Goal: Task Accomplishment & Management: Complete application form

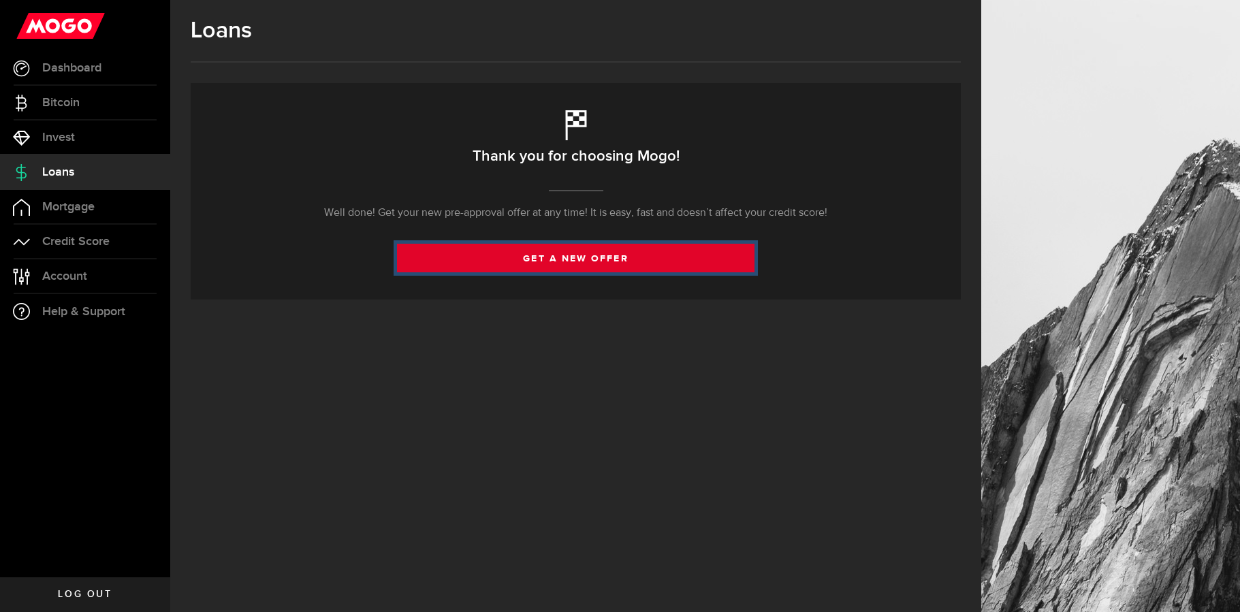
click at [597, 264] on link "get a new offer" at bounding box center [576, 258] width 358 height 29
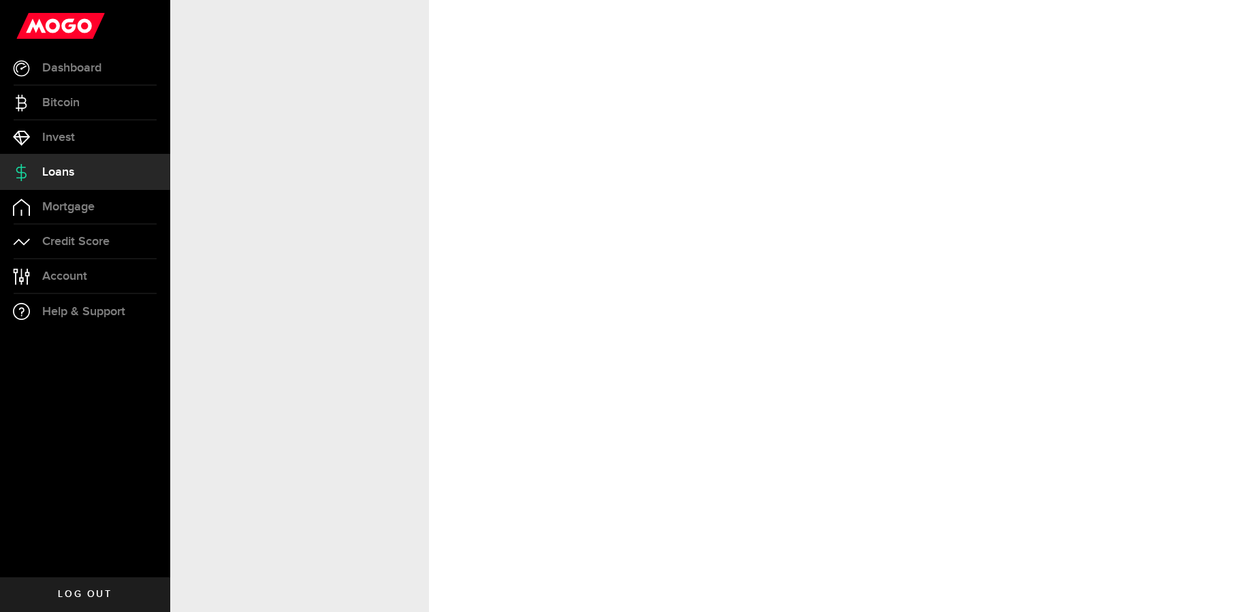
select select "Employed"
select select "1"
select select "9"
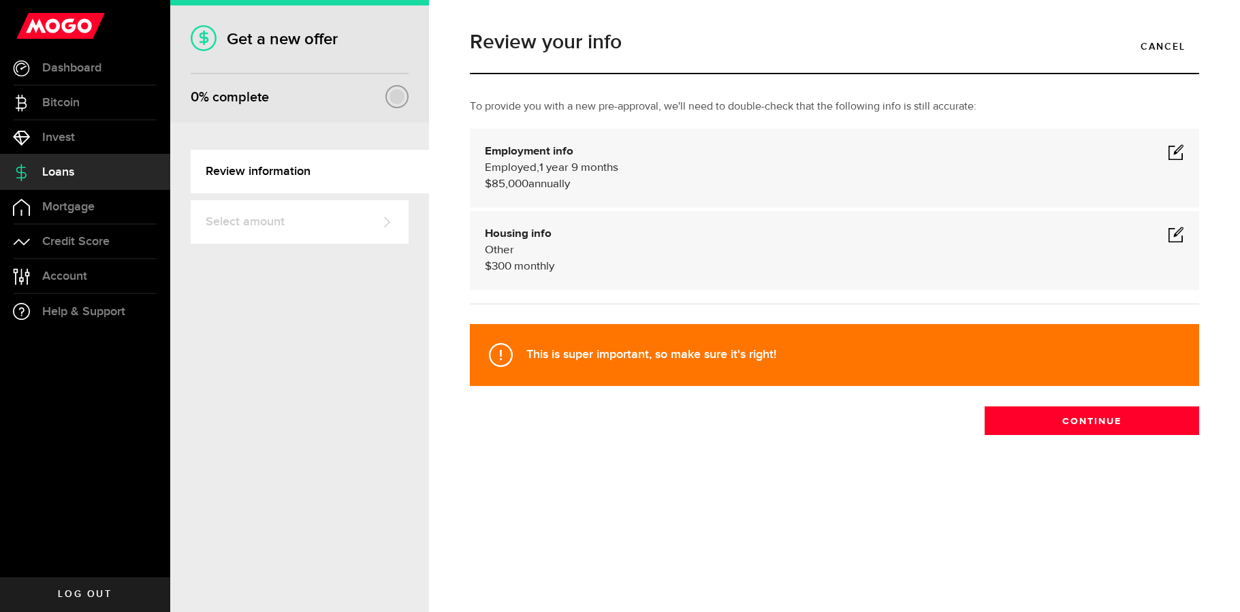
click at [1173, 151] on span at bounding box center [1176, 152] width 16 height 16
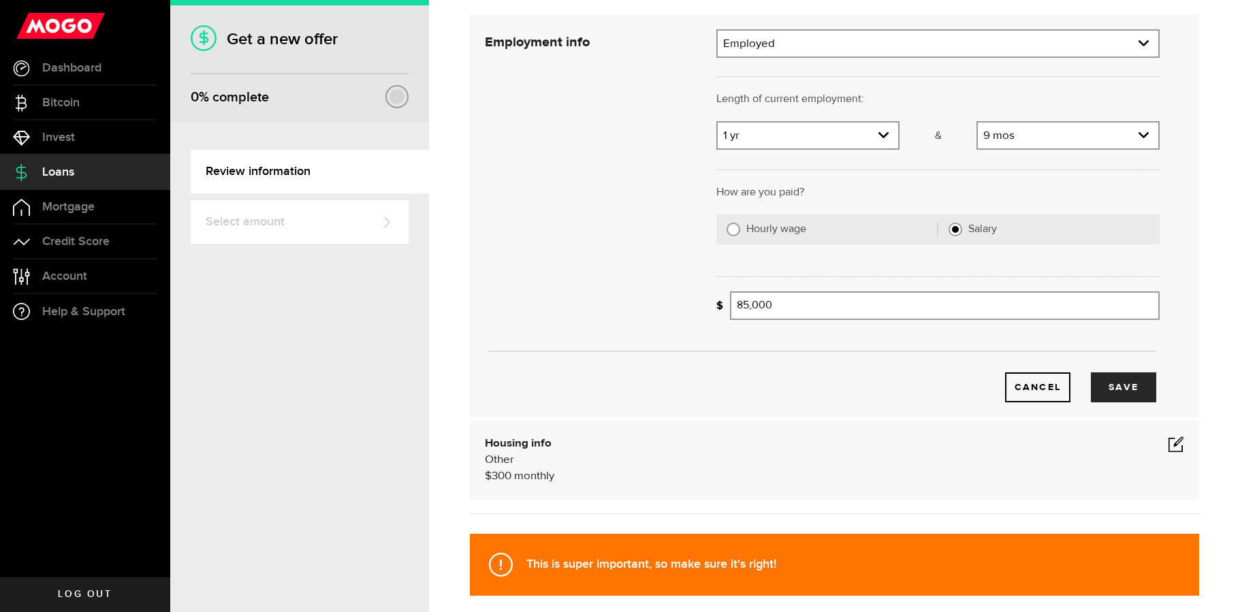
scroll to position [118, 0]
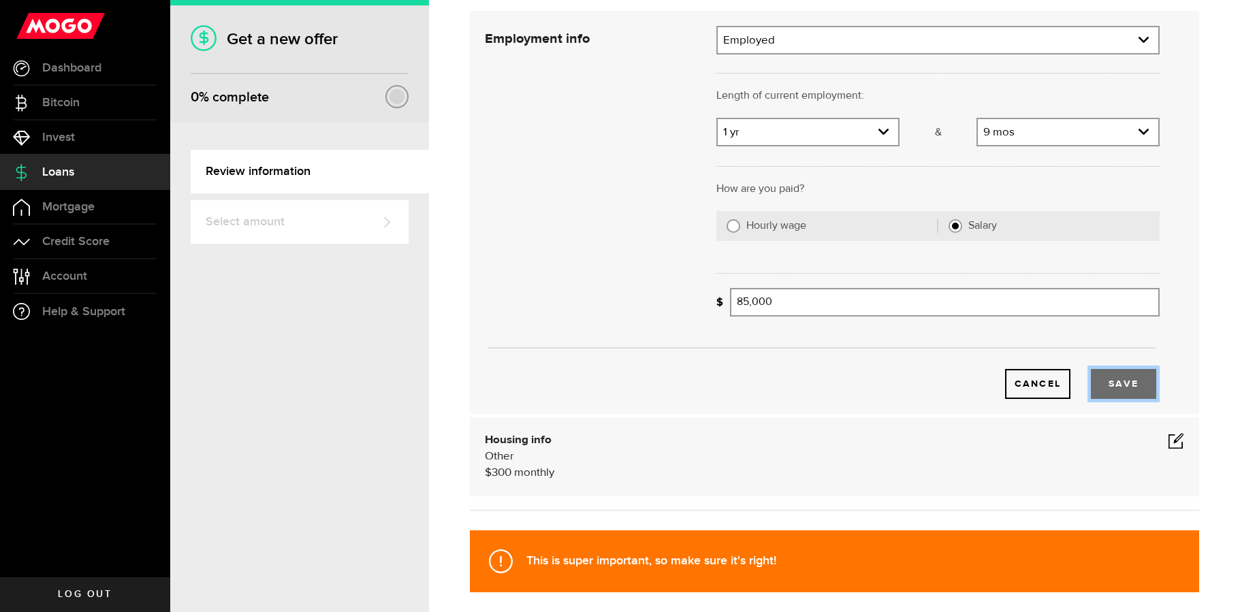
click at [1114, 381] on button "Save" at bounding box center [1123, 384] width 65 height 30
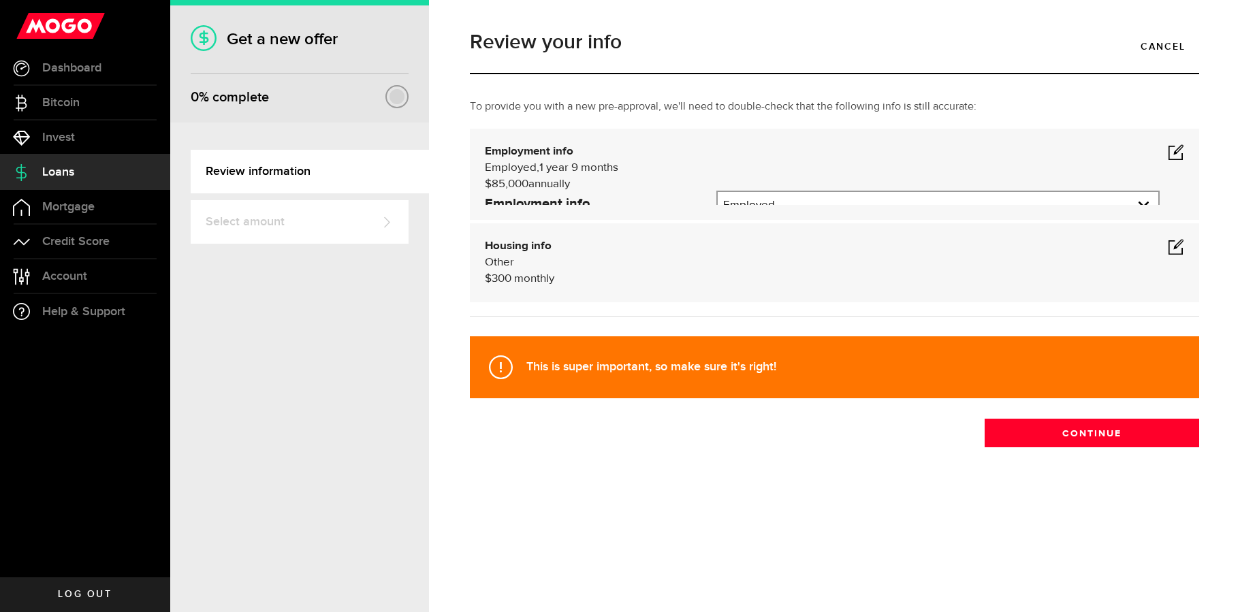
scroll to position [0, 0]
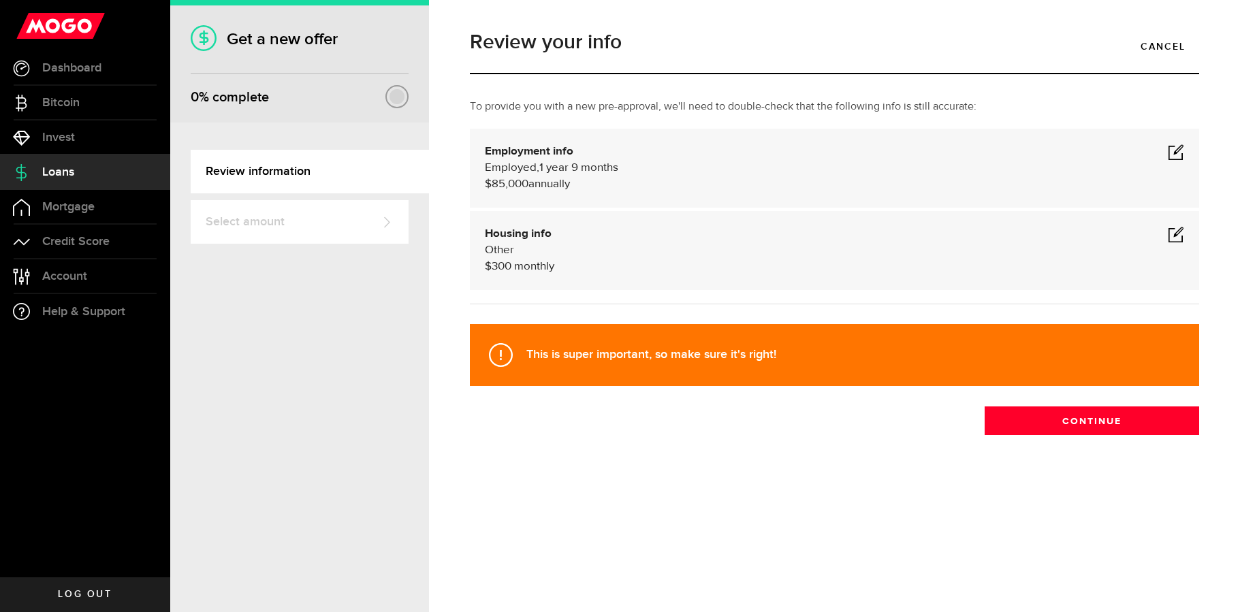
click at [1173, 232] on span at bounding box center [1176, 234] width 16 height 16
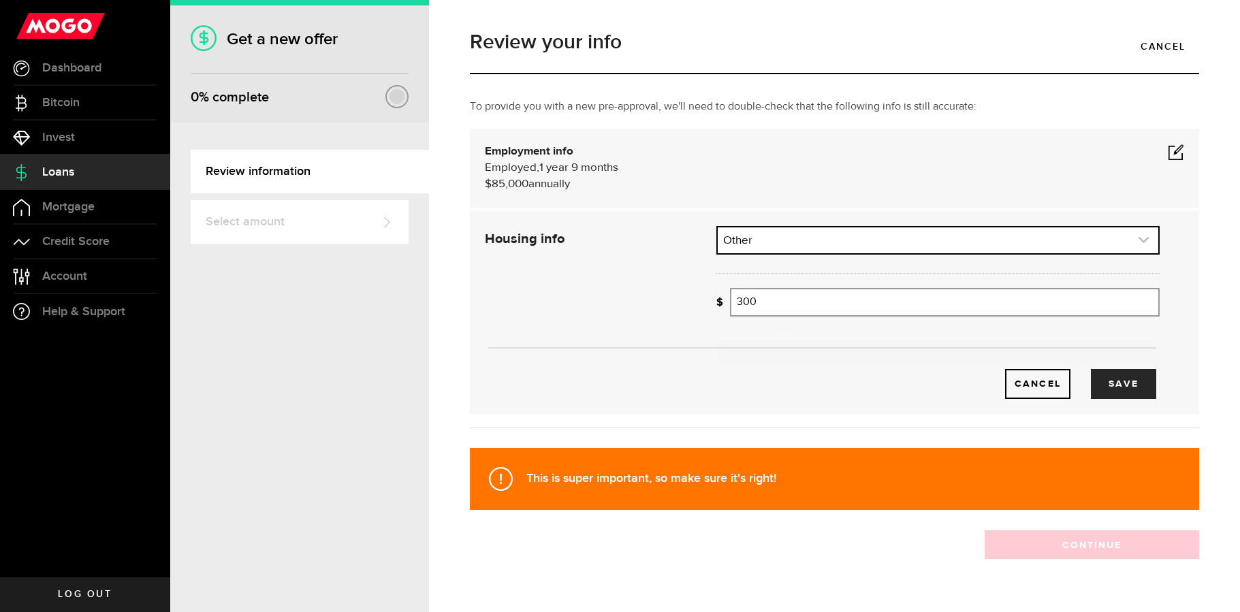
click at [942, 238] on link "expand select" at bounding box center [938, 240] width 441 height 26
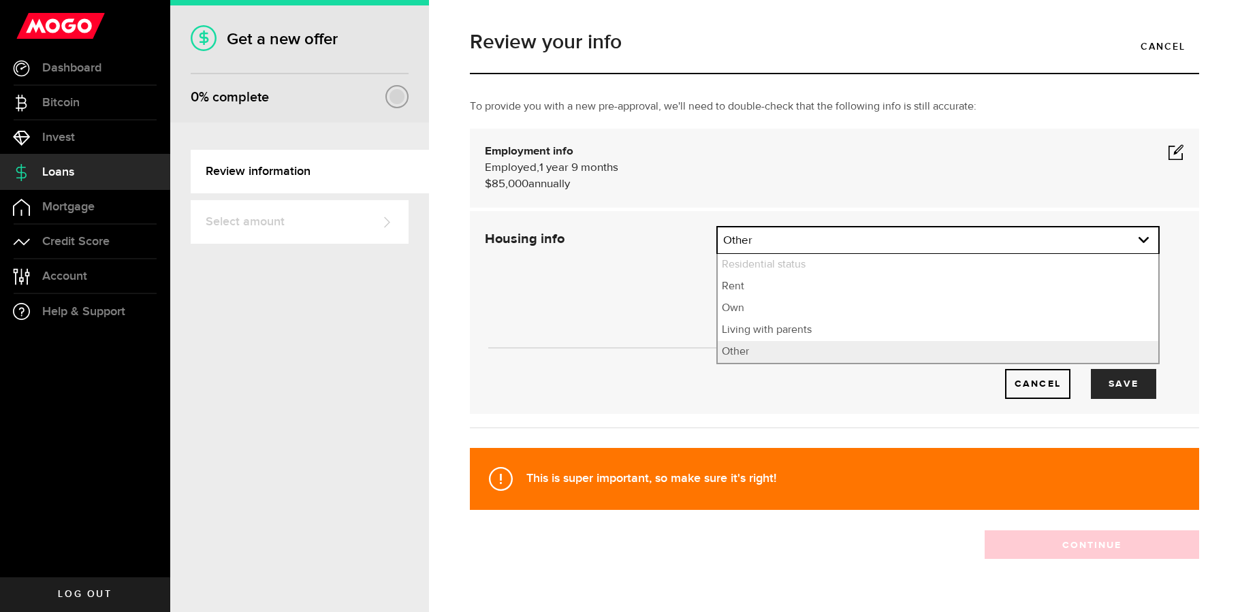
click at [629, 281] on div "Cancel Save" at bounding box center [822, 312] width 716 height 173
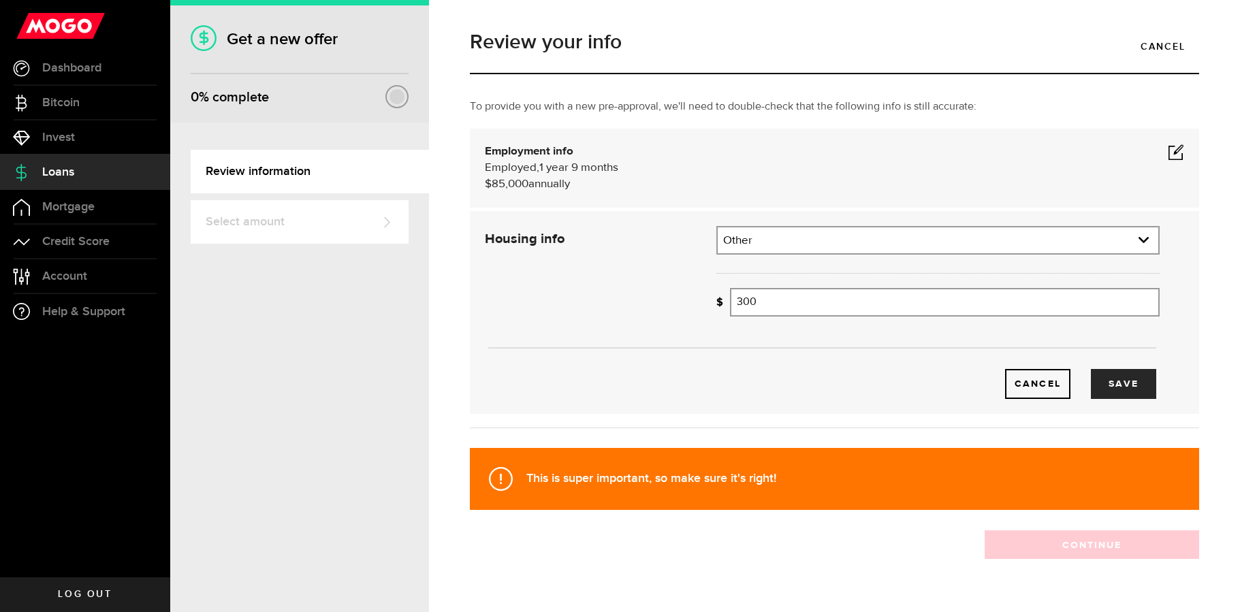
click at [1151, 396] on div "Cancel Save" at bounding box center [822, 363] width 716 height 72
click at [1143, 392] on button "Save" at bounding box center [1123, 384] width 65 height 30
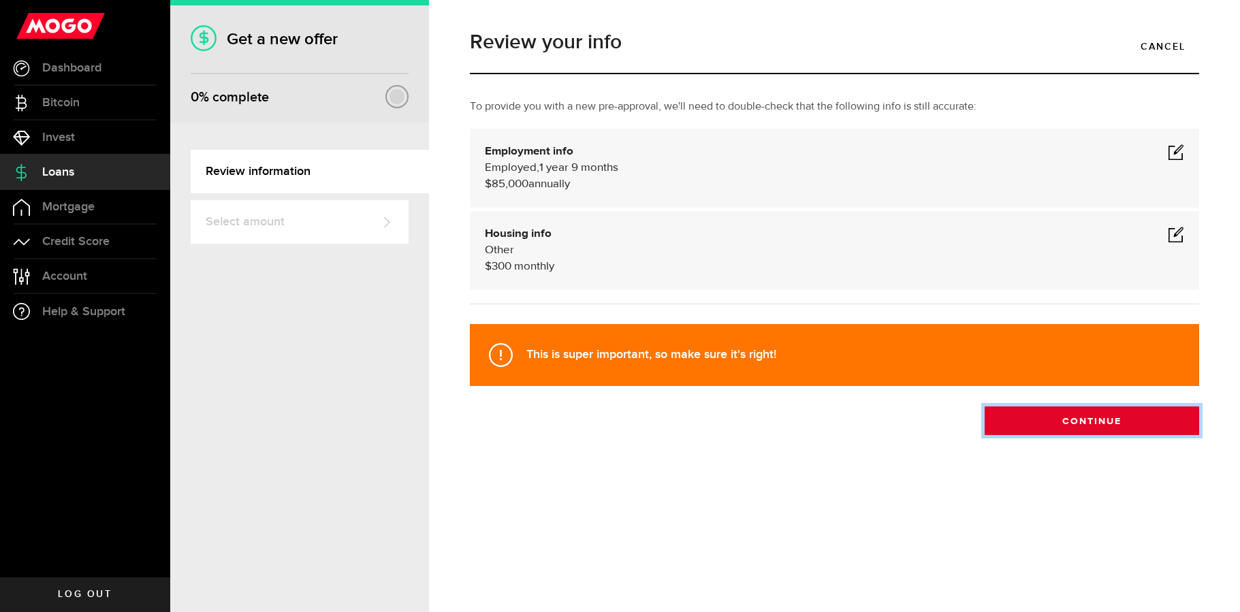
click at [1084, 432] on button "Continue" at bounding box center [1092, 421] width 214 height 29
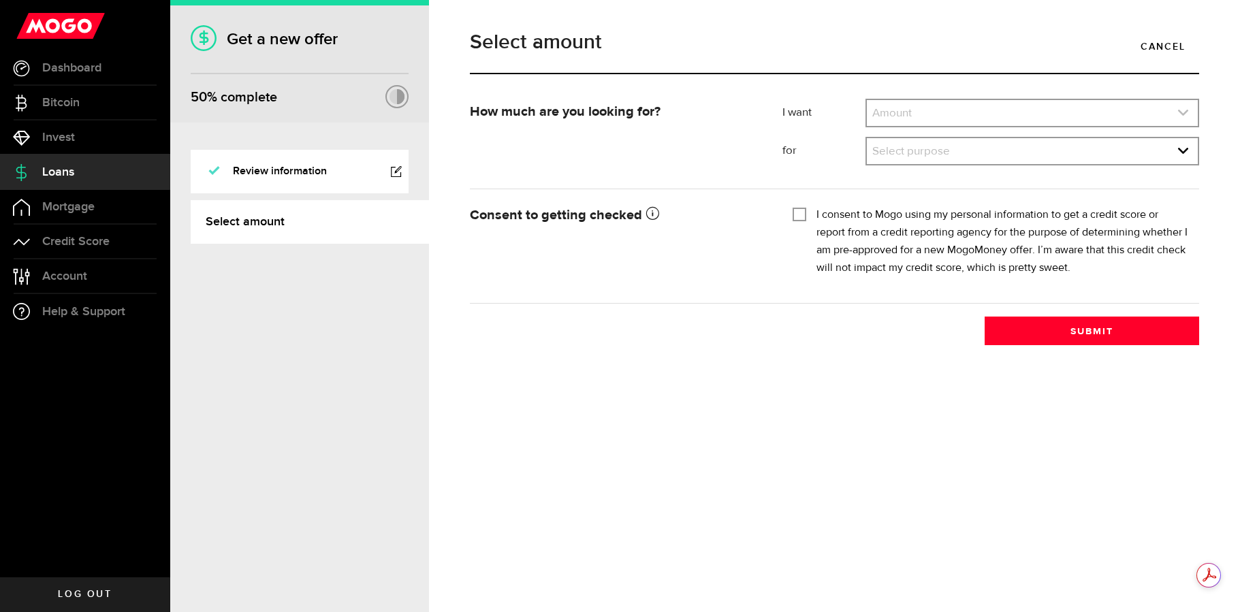
click at [926, 116] on link "expand select" at bounding box center [1032, 113] width 331 height 26
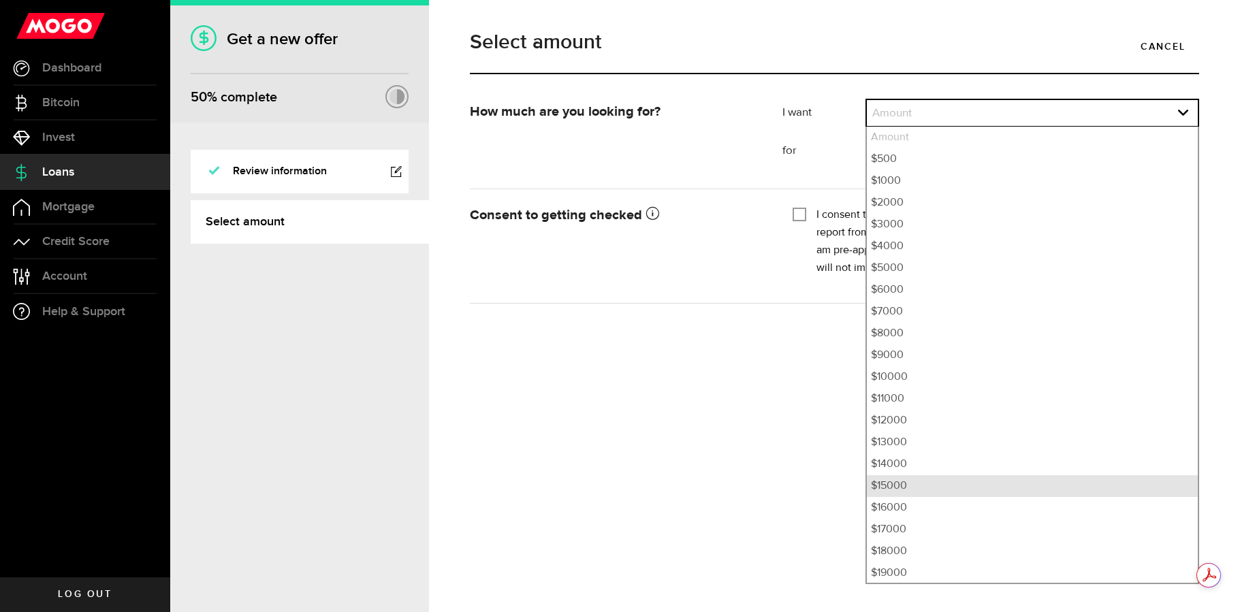
click at [910, 478] on li "$15000" at bounding box center [1032, 486] width 331 height 22
select select "15000"
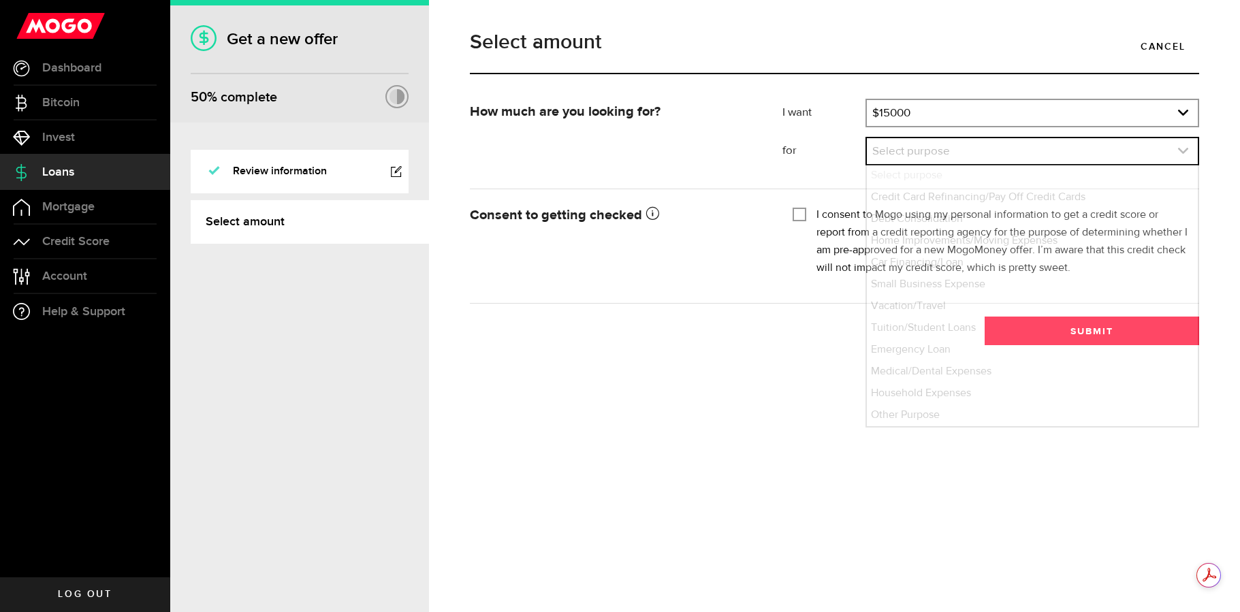
click at [887, 150] on link "expand select" at bounding box center [1032, 151] width 331 height 26
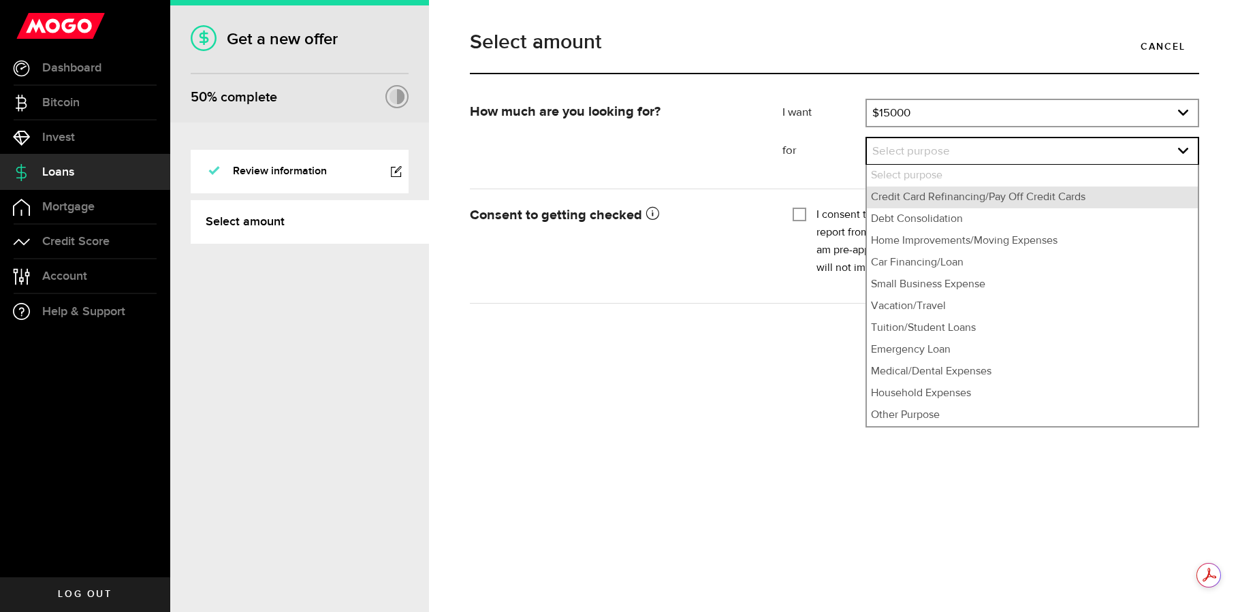
click at [1018, 201] on li "Credit Card Refinancing/Pay Off Credit Cards" at bounding box center [1032, 198] width 331 height 22
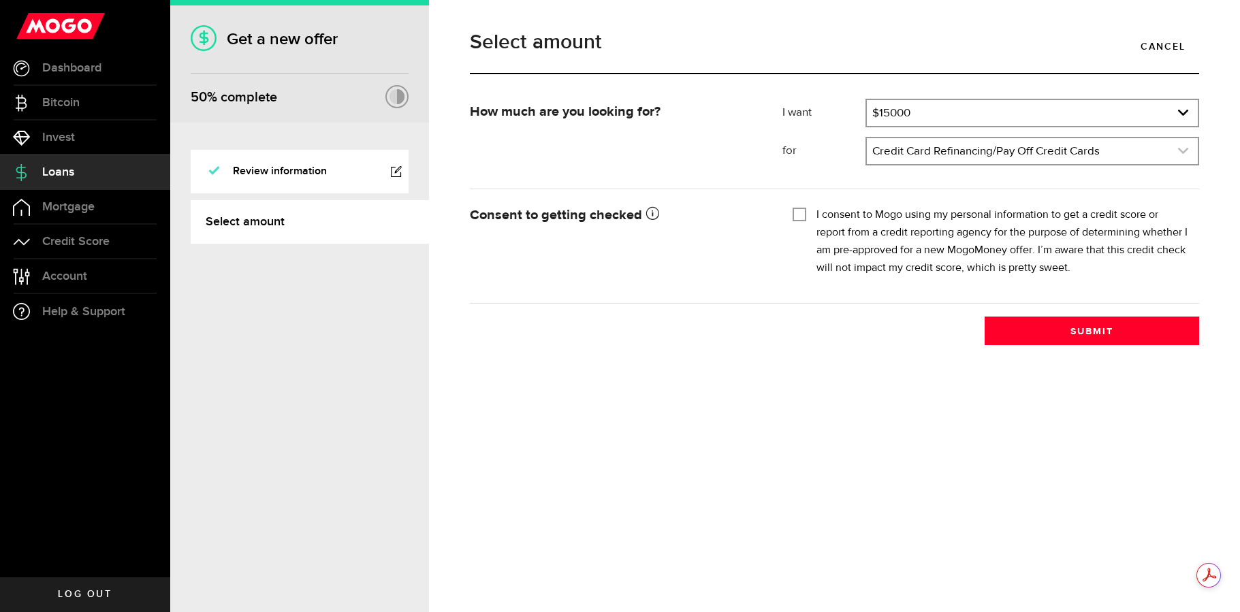
click at [990, 148] on link "expand select" at bounding box center [1032, 151] width 331 height 26
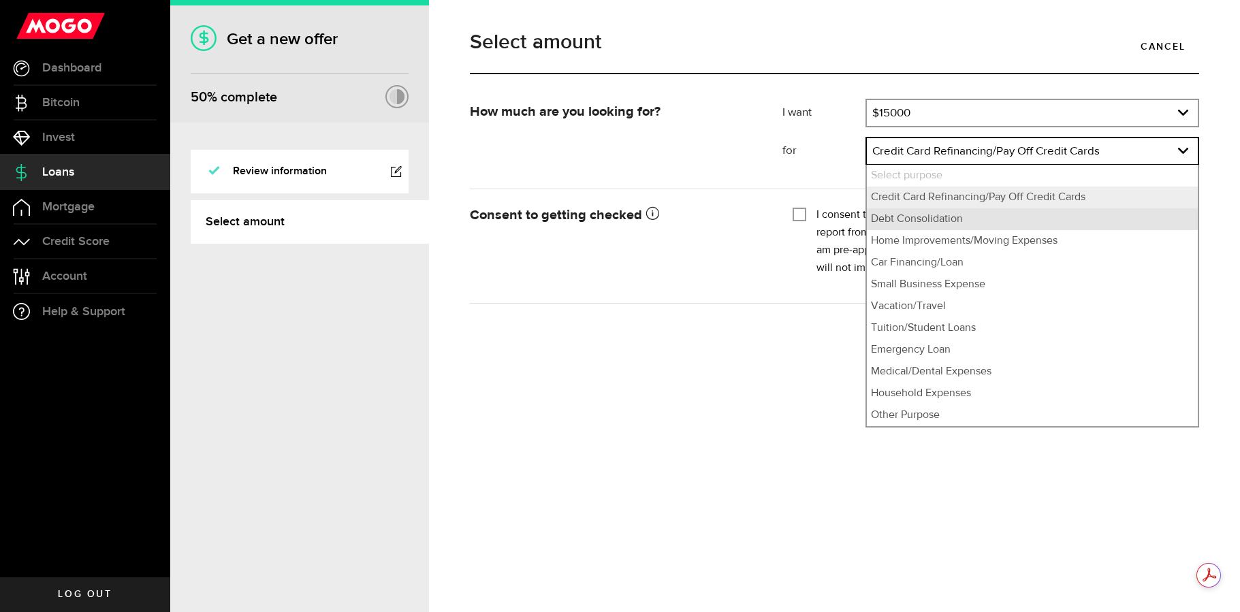
click at [938, 221] on li "Debt Consolidation" at bounding box center [1032, 219] width 331 height 22
select select "Debt Consolidation"
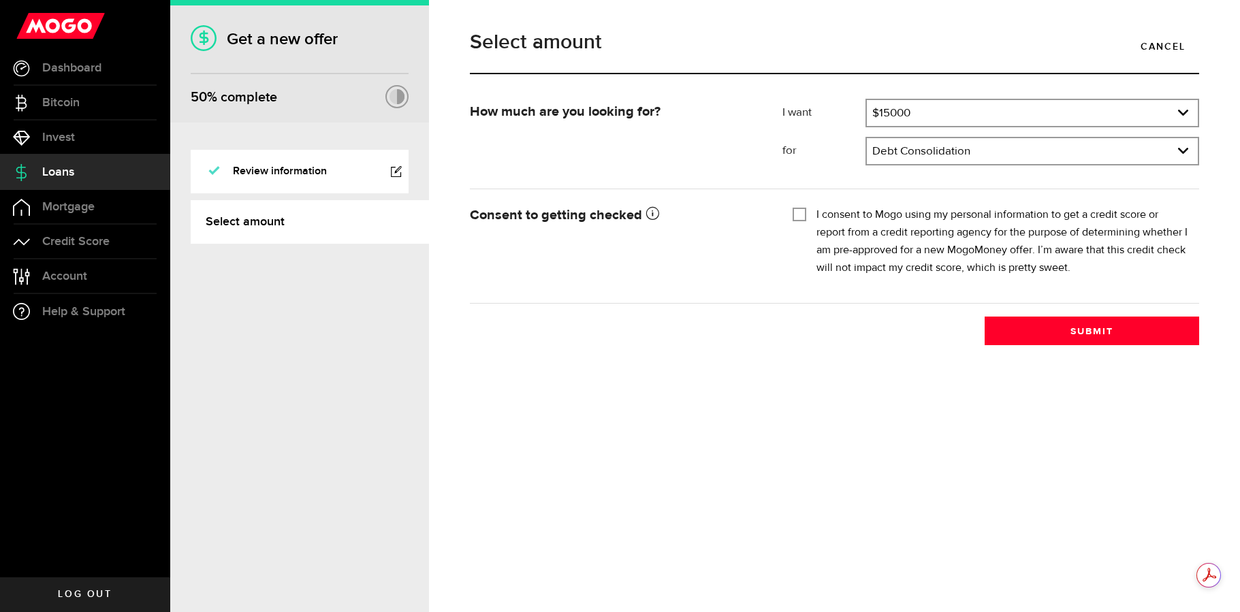
click at [802, 216] on input "I consent to Mogo using my personal information to get a credit score or report…" at bounding box center [800, 213] width 14 height 14
checkbox input "true"
click at [1110, 336] on button "Submit" at bounding box center [1092, 331] width 214 height 29
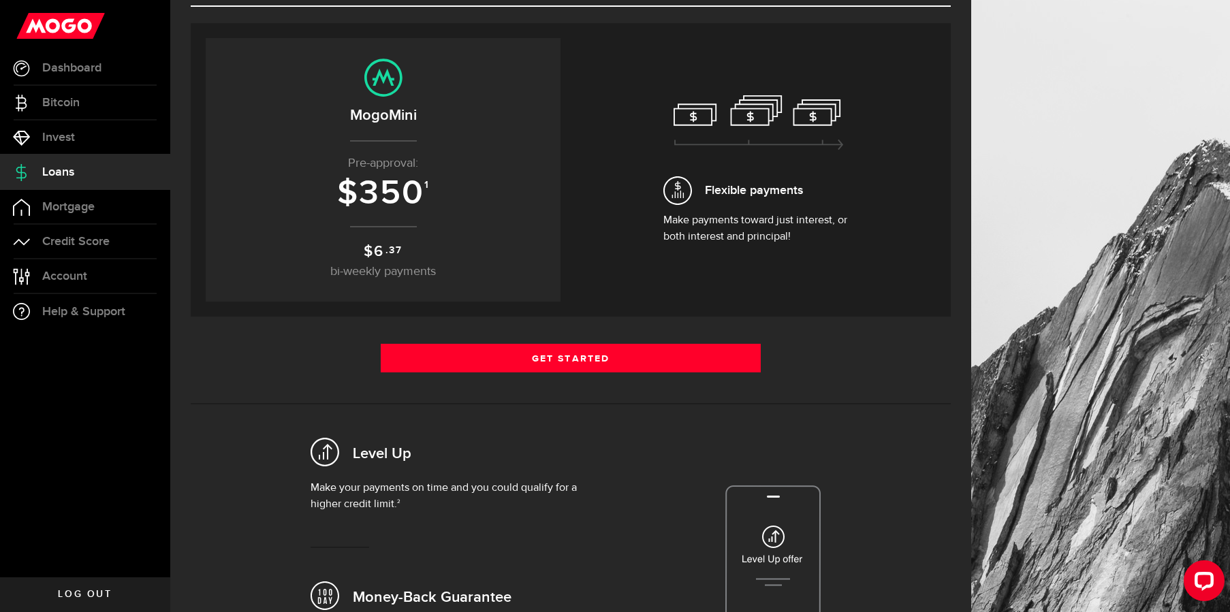
scroll to position [99, 0]
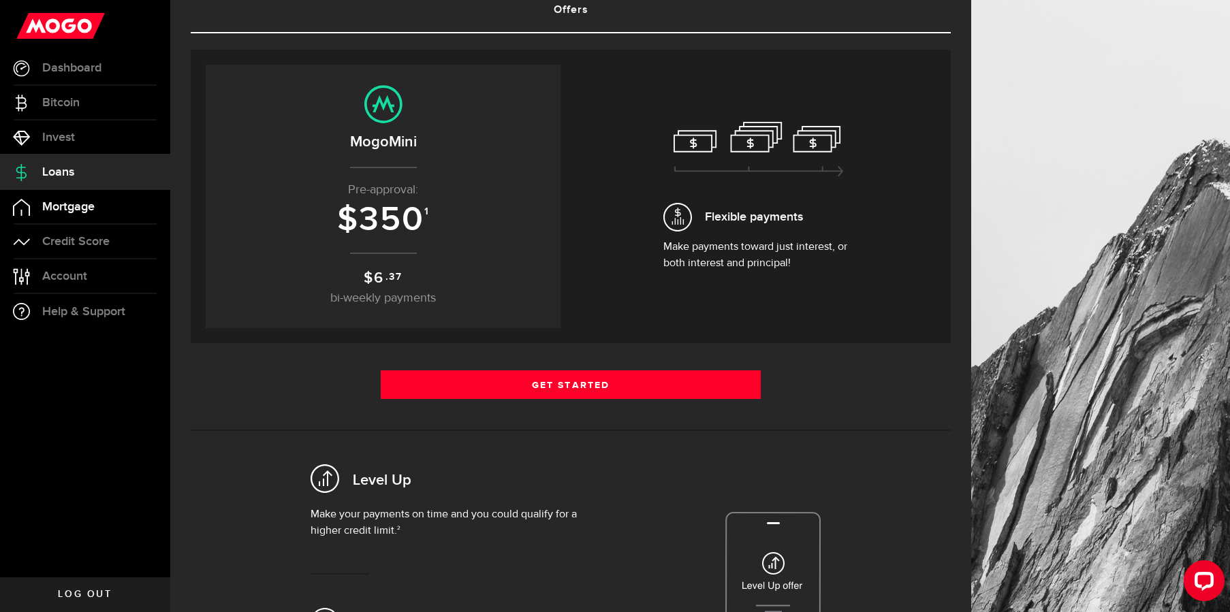
click at [68, 209] on span "Mortgage" at bounding box center [68, 207] width 52 height 12
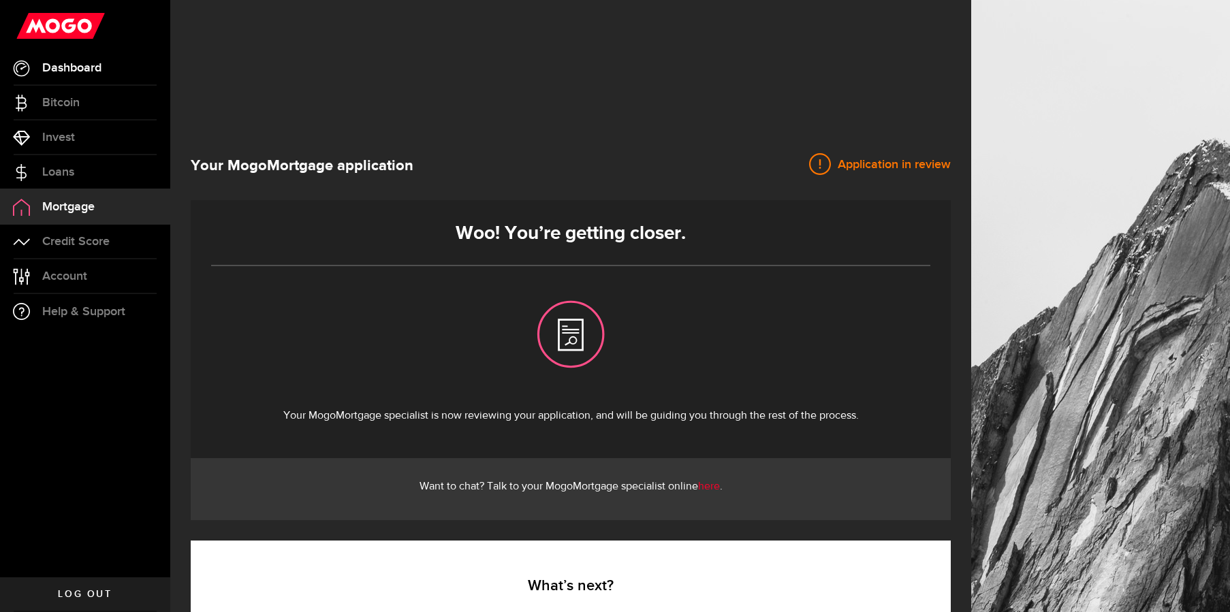
click at [80, 79] on link "Dashboard" at bounding box center [85, 68] width 170 height 34
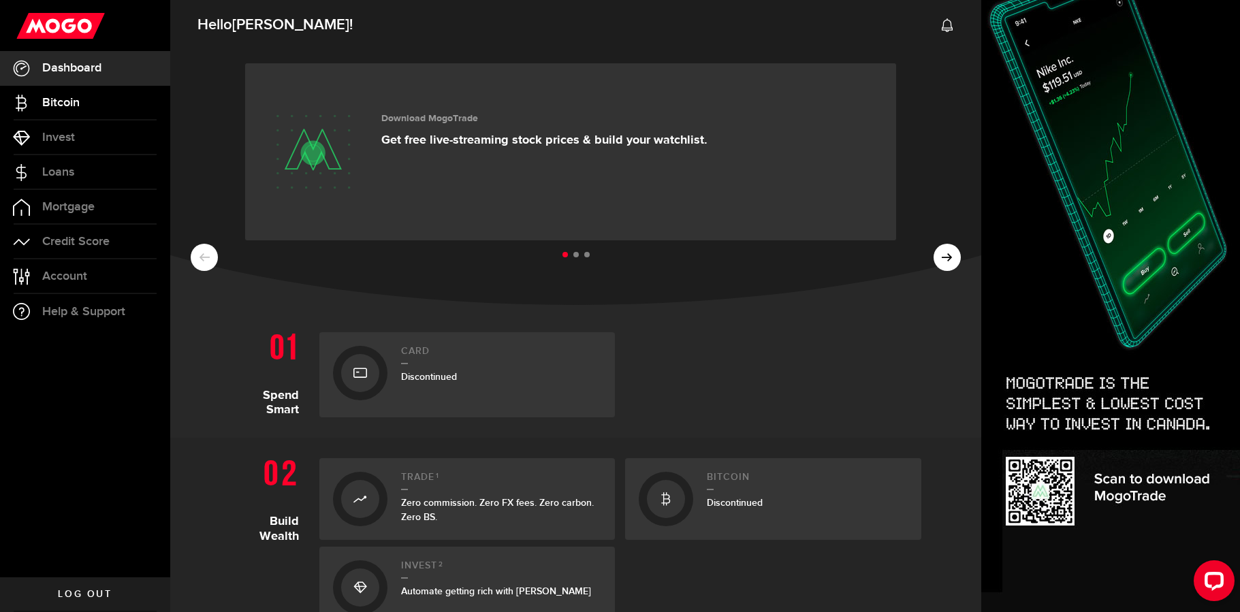
click at [70, 104] on span "Bitcoin" at bounding box center [60, 103] width 37 height 12
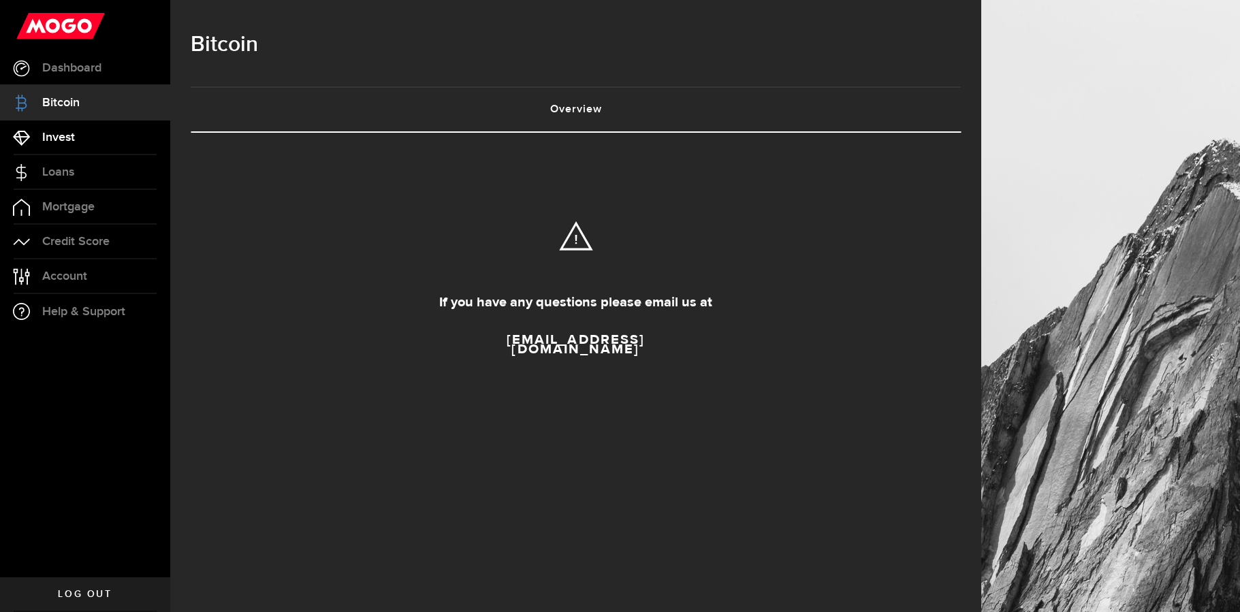
click at [74, 132] on span "Invest" at bounding box center [58, 137] width 33 height 12
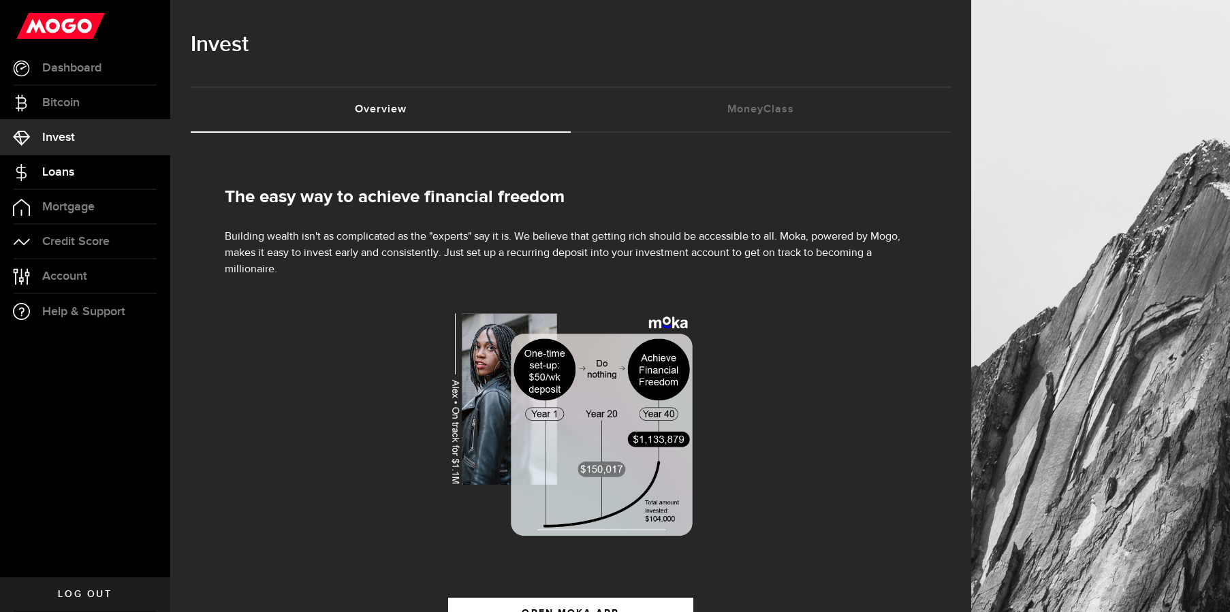
click at [81, 185] on link "Loans" at bounding box center [85, 172] width 170 height 34
